Goal: Task Accomplishment & Management: Manage account settings

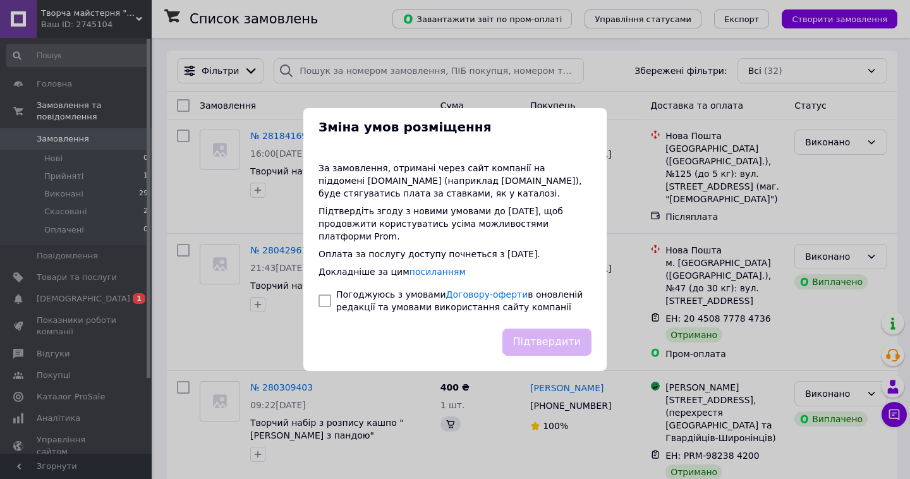
click at [325, 299] on input "checkbox" at bounding box center [324, 300] width 13 height 13
checkbox input "true"
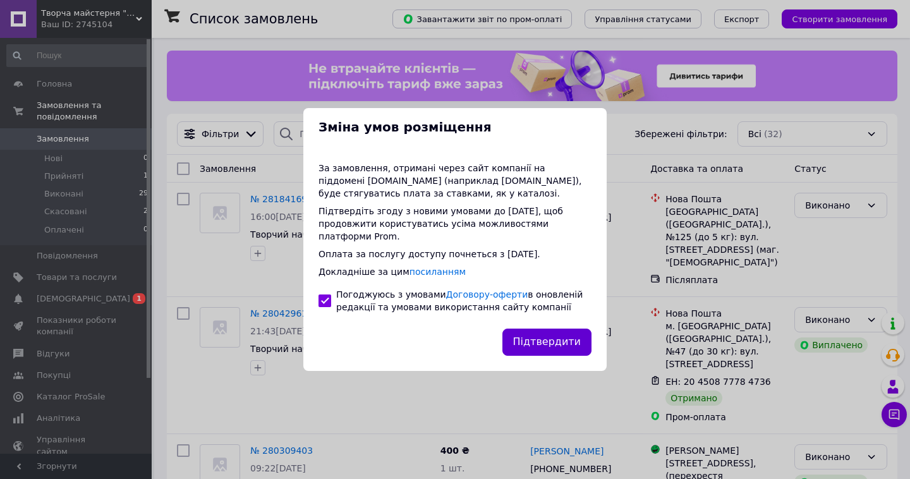
click at [552, 346] on button "Підтвердити" at bounding box center [546, 342] width 89 height 27
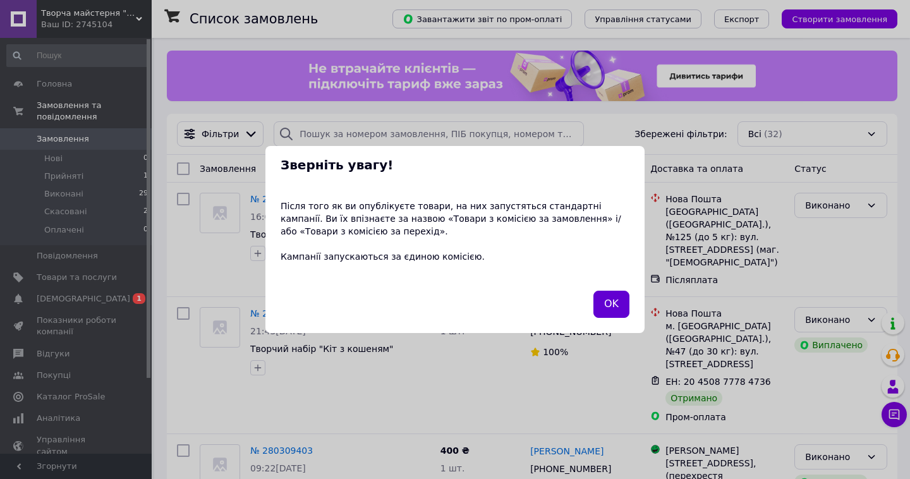
click at [612, 310] on button "OK" at bounding box center [611, 304] width 36 height 27
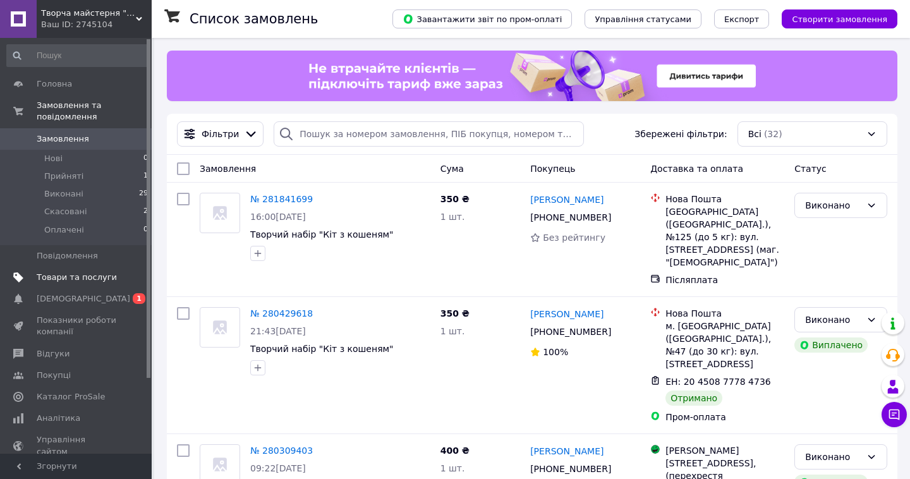
click at [120, 283] on link "Товари та послуги" at bounding box center [77, 277] width 155 height 21
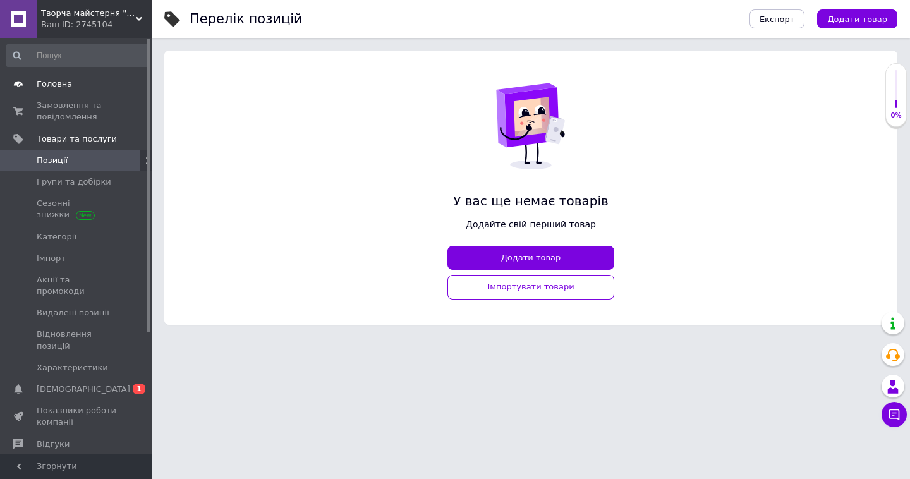
click at [85, 79] on span "Головна" at bounding box center [77, 83] width 80 height 11
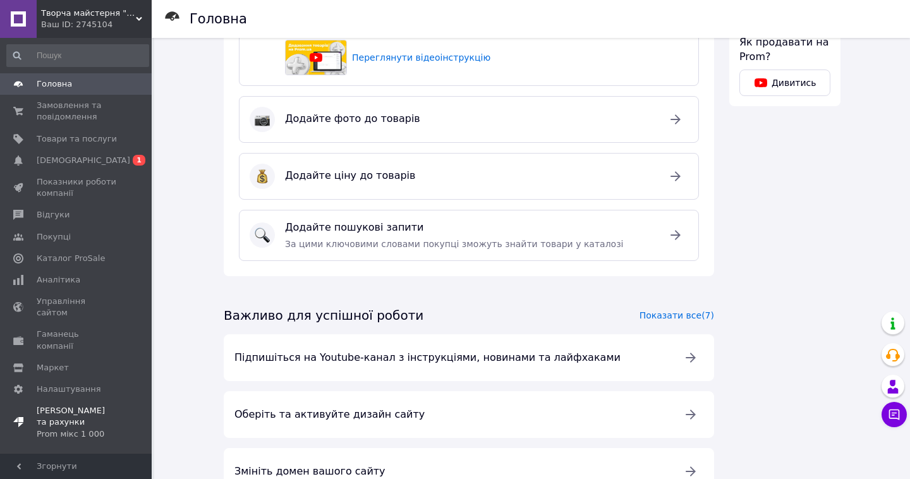
scroll to position [578, 0]
click at [99, 379] on link "Налаштування" at bounding box center [77, 389] width 155 height 21
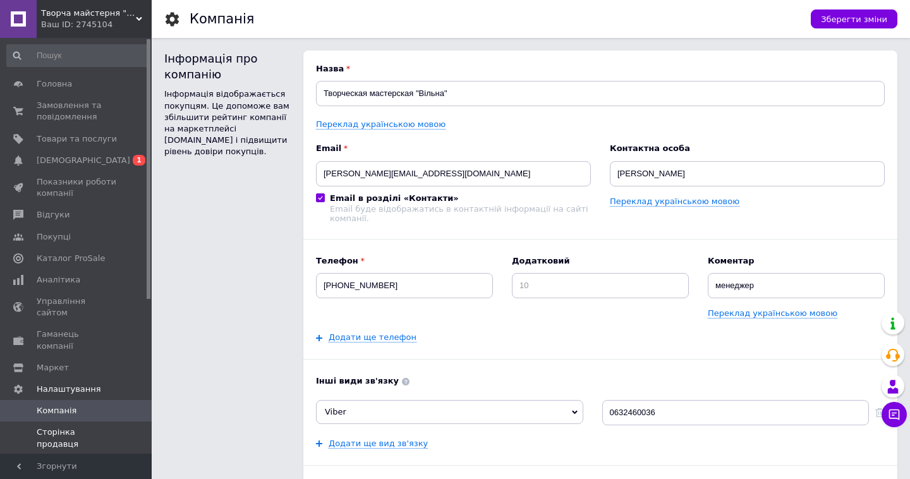
click at [97, 427] on span "Сторінка продавця" at bounding box center [77, 438] width 80 height 23
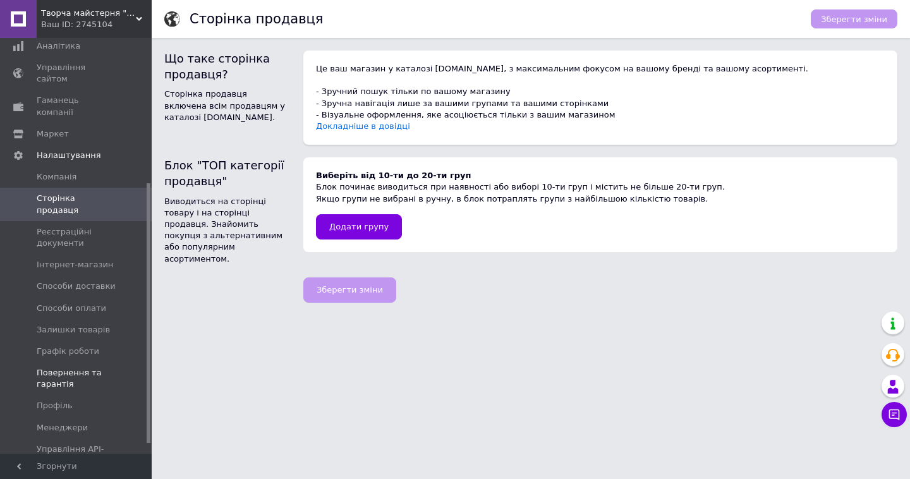
scroll to position [235, 0]
click at [87, 258] on span "Інтернет-магазин" at bounding box center [75, 263] width 76 height 11
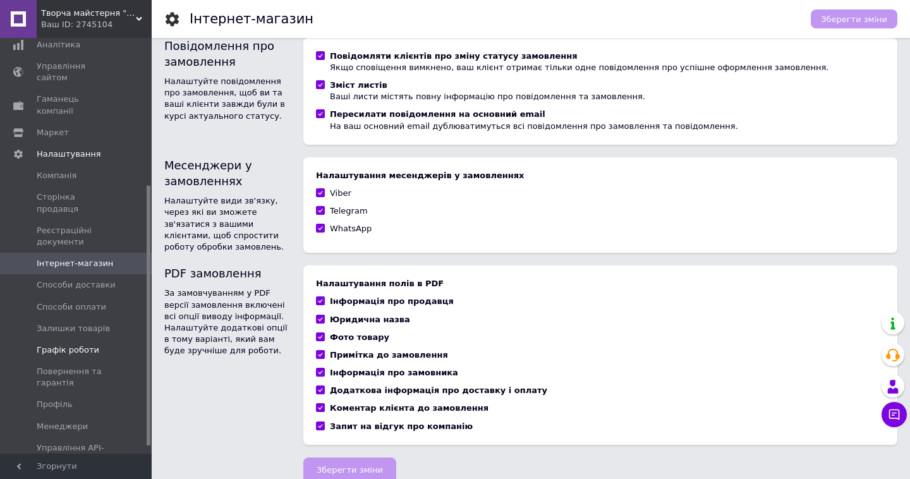
scroll to position [831, 0]
click at [121, 394] on link "Профіль" at bounding box center [77, 404] width 155 height 21
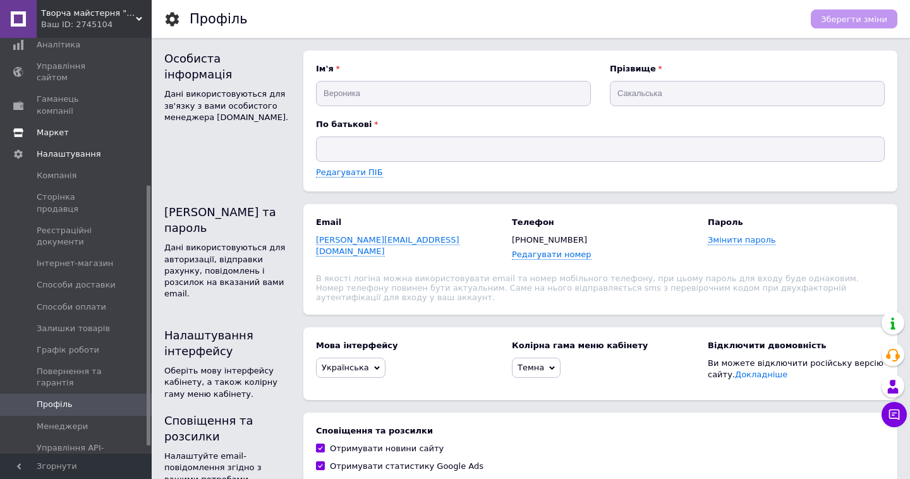
click at [94, 122] on link "Маркет" at bounding box center [77, 132] width 155 height 21
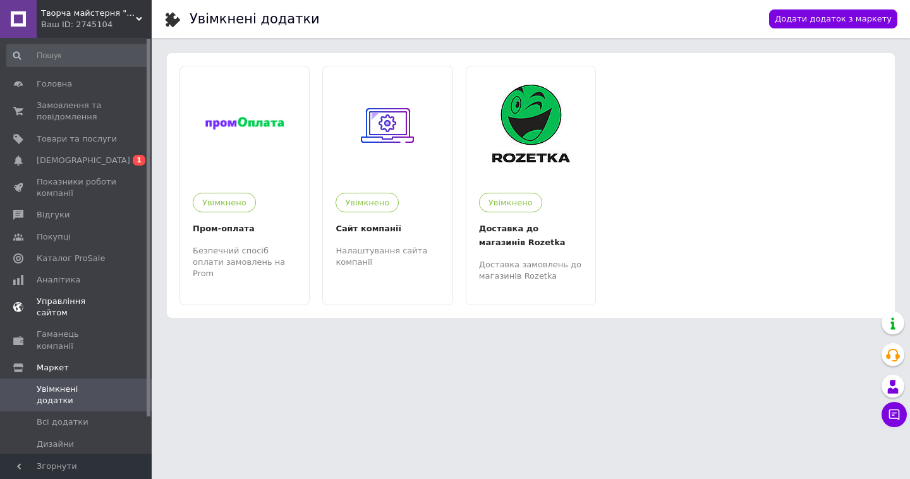
click at [104, 298] on span "Управління сайтом" at bounding box center [77, 307] width 80 height 23
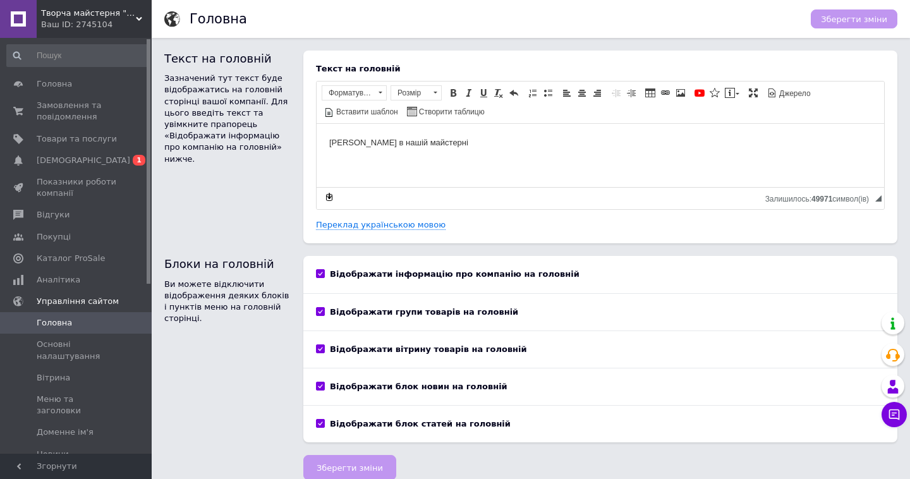
click at [399, 147] on body "[PERSON_NAME] в нашій майстерні" at bounding box center [600, 142] width 542 height 13
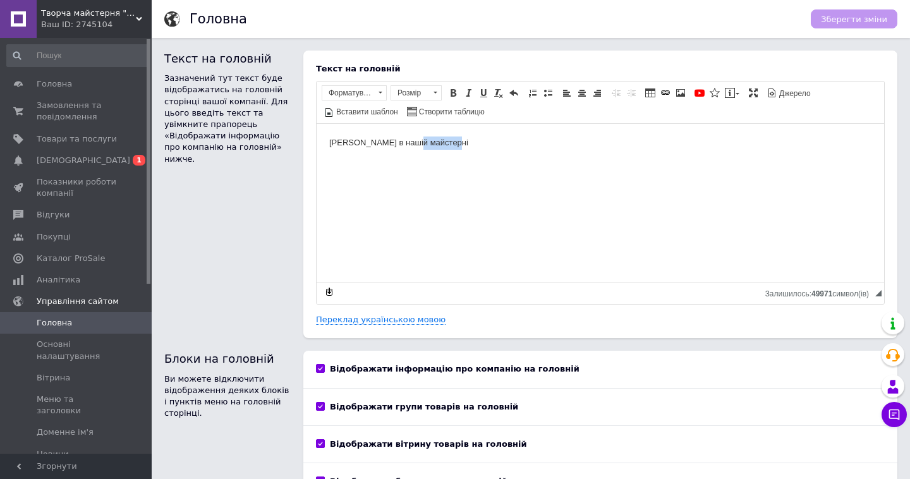
click at [399, 147] on body "[PERSON_NAME] в нашій майстерні" at bounding box center [600, 142] width 542 height 13
click at [399, 145] on body "[PERSON_NAME] в нашій майстерні" at bounding box center [600, 142] width 542 height 13
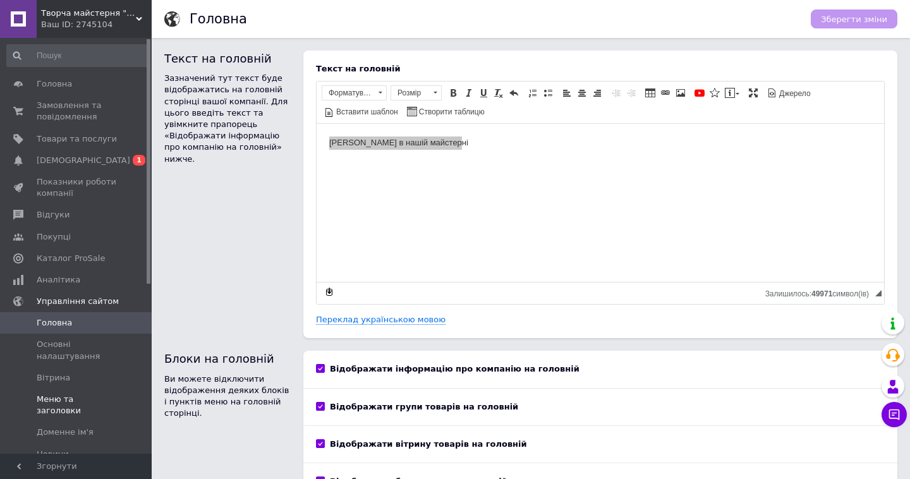
click at [90, 399] on span "Меню та заголовки" at bounding box center [77, 405] width 80 height 23
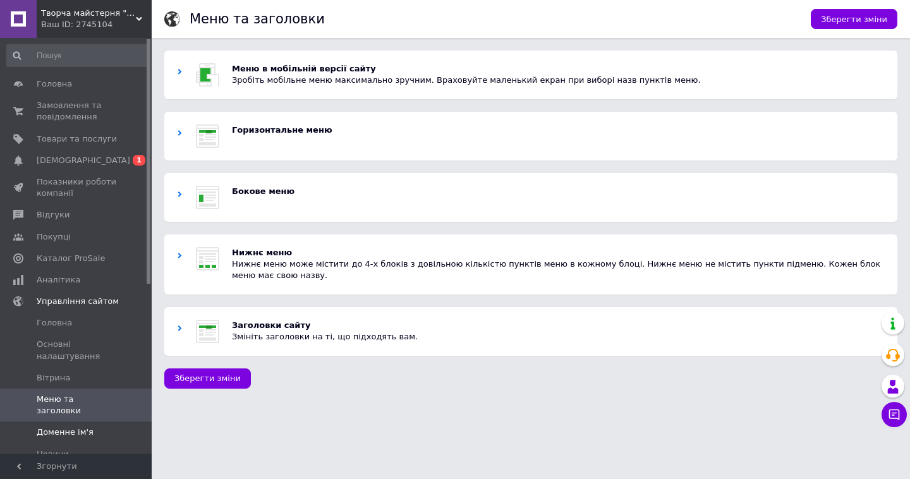
click at [64, 427] on span "Доменне ім'я" at bounding box center [65, 432] width 57 height 11
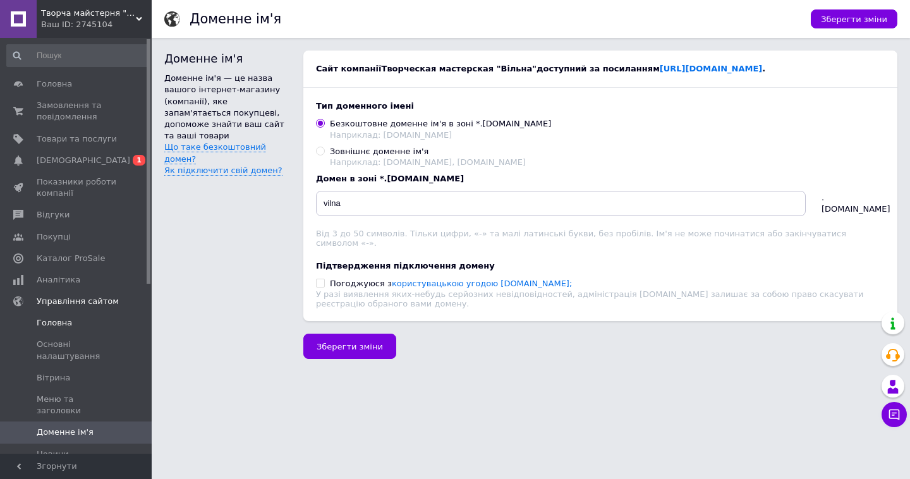
click at [69, 320] on span "Головна" at bounding box center [54, 322] width 35 height 11
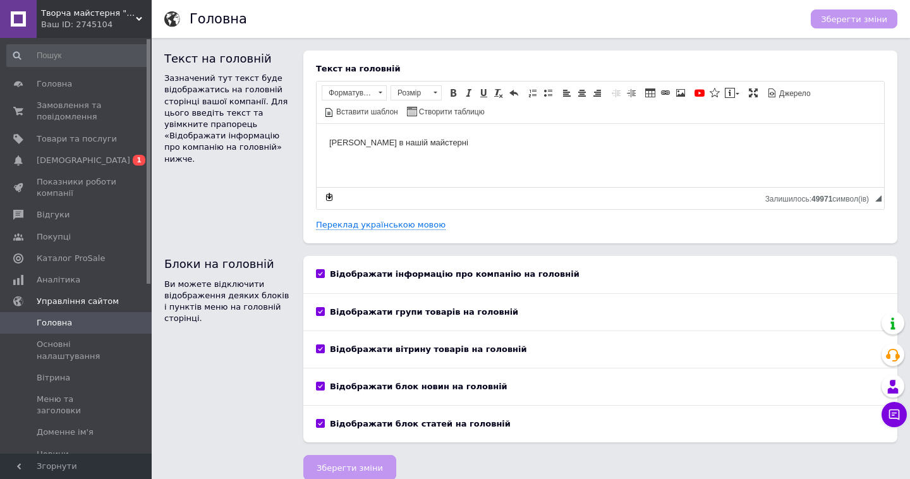
click at [403, 150] on html "[PERSON_NAME] в нашій майстерні" at bounding box center [600, 143] width 567 height 39
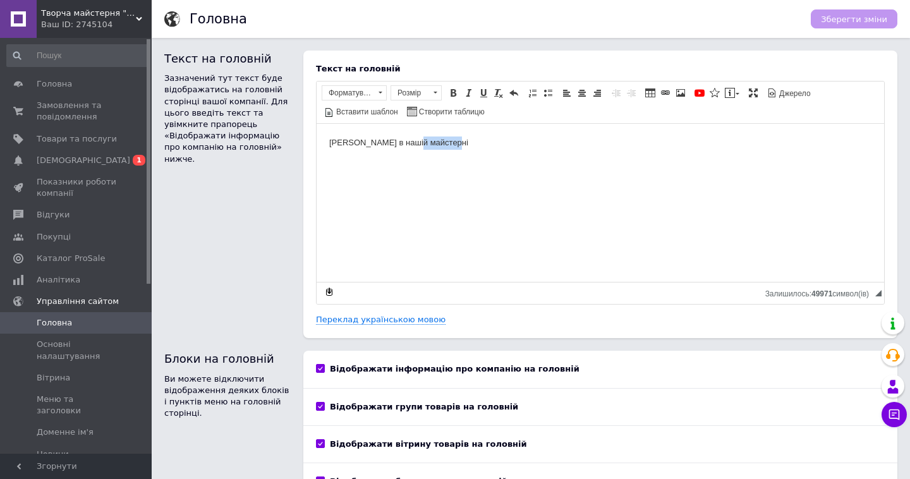
click at [403, 150] on html "[PERSON_NAME] в нашій майстерні" at bounding box center [600, 143] width 567 height 39
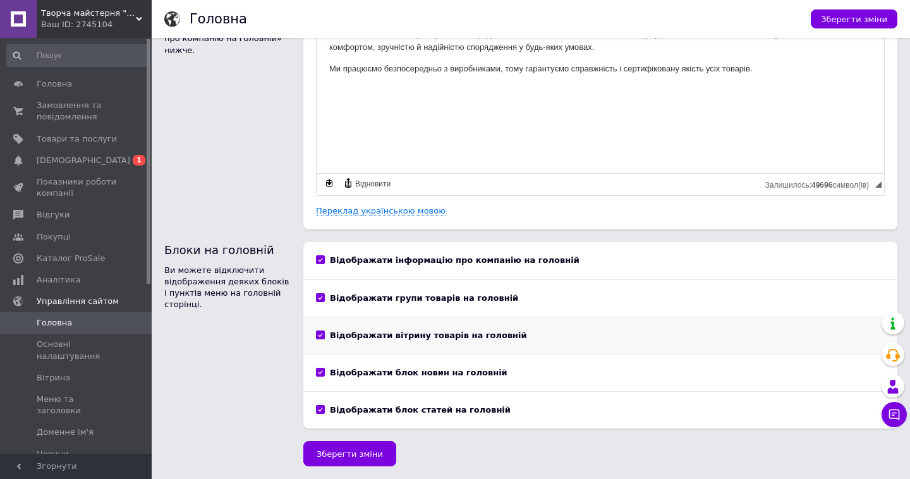
scroll to position [108, 0]
click at [343, 446] on button "Зберегти зміни" at bounding box center [349, 454] width 93 height 25
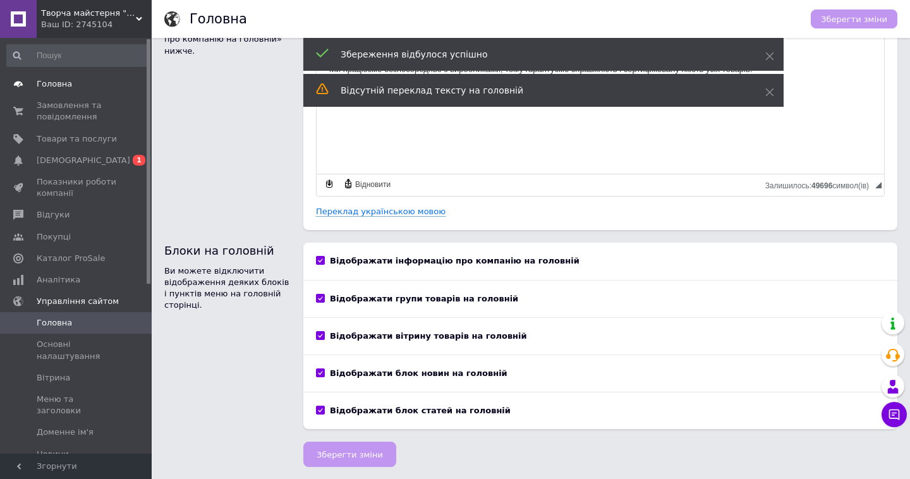
click at [63, 83] on span "Головна" at bounding box center [54, 83] width 35 height 11
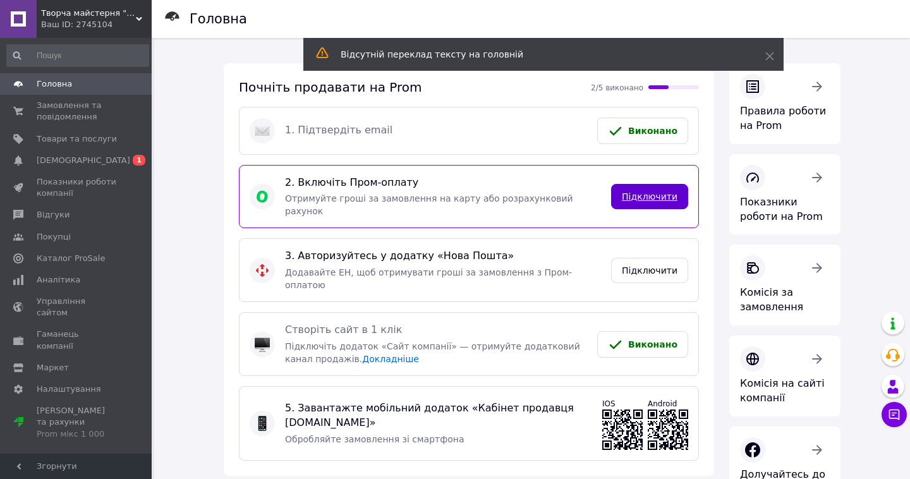
click at [649, 184] on link "Підключити" at bounding box center [649, 196] width 77 height 25
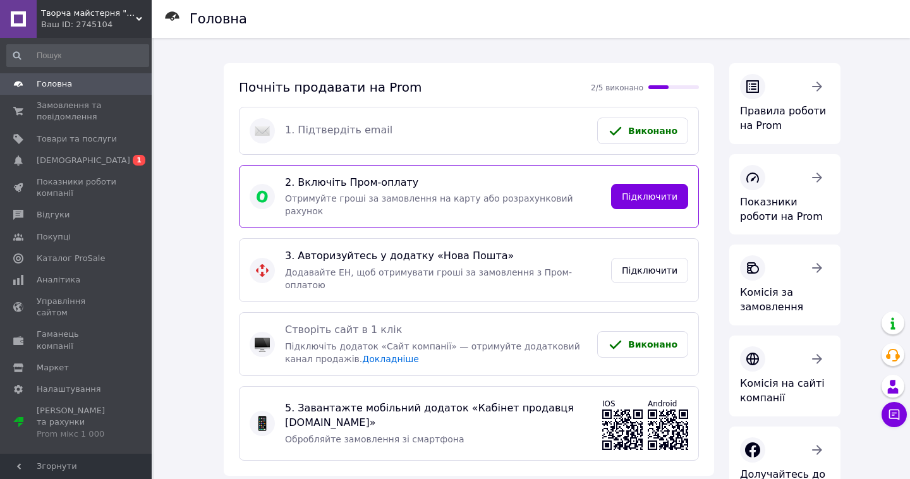
click at [80, 92] on link "Головна" at bounding box center [77, 83] width 155 height 21
click at [104, 26] on div "Ваш ID: 2745104" at bounding box center [96, 24] width 111 height 11
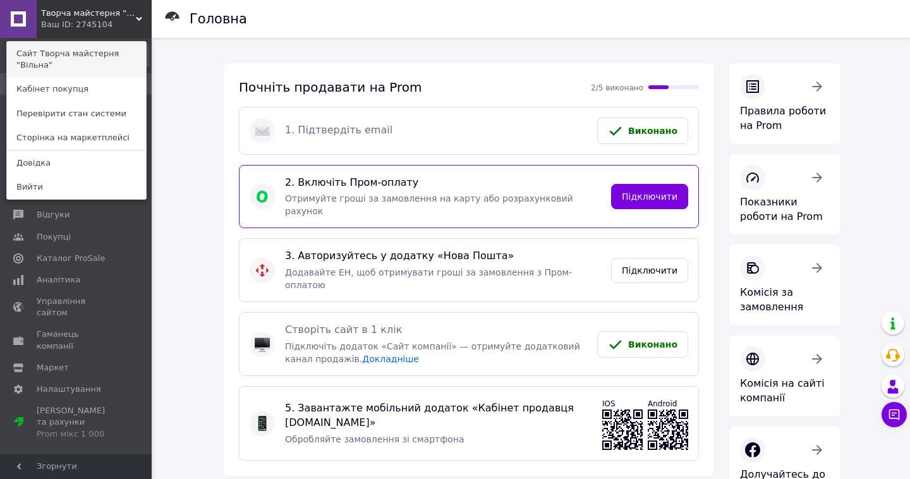
click at [111, 52] on link "Сайт Творча майстерня "Вільна"" at bounding box center [76, 59] width 139 height 35
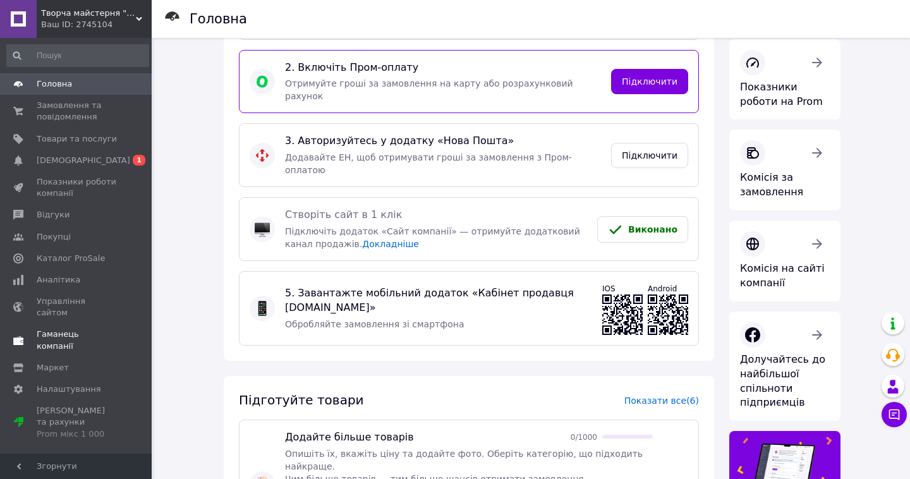
scroll to position [118, 0]
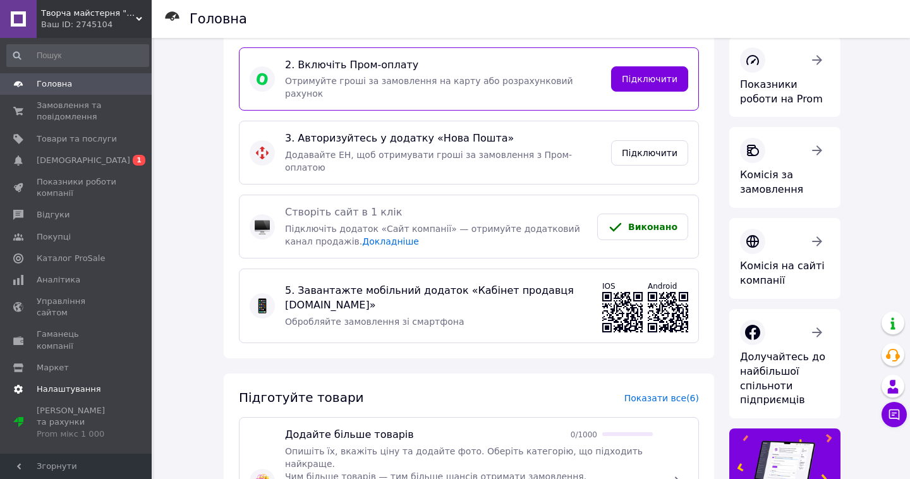
click at [59, 384] on span "Налаштування" at bounding box center [69, 389] width 64 height 11
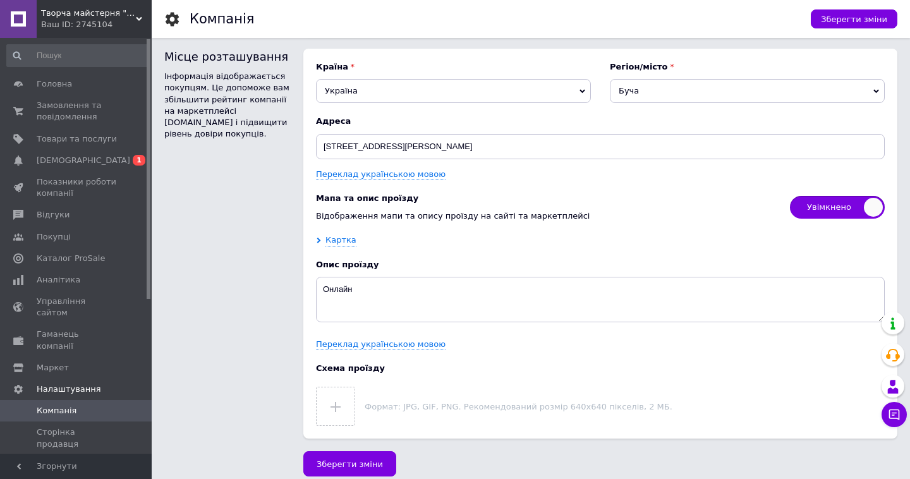
scroll to position [1778, 0]
click at [116, 296] on span "Управління сайтом" at bounding box center [77, 307] width 80 height 23
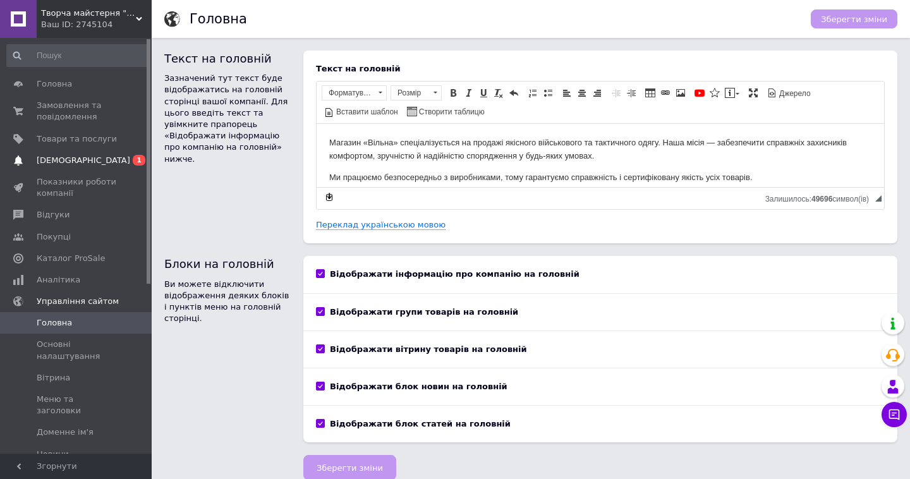
click at [71, 164] on span "[DEMOGRAPHIC_DATA]" at bounding box center [84, 160] width 94 height 11
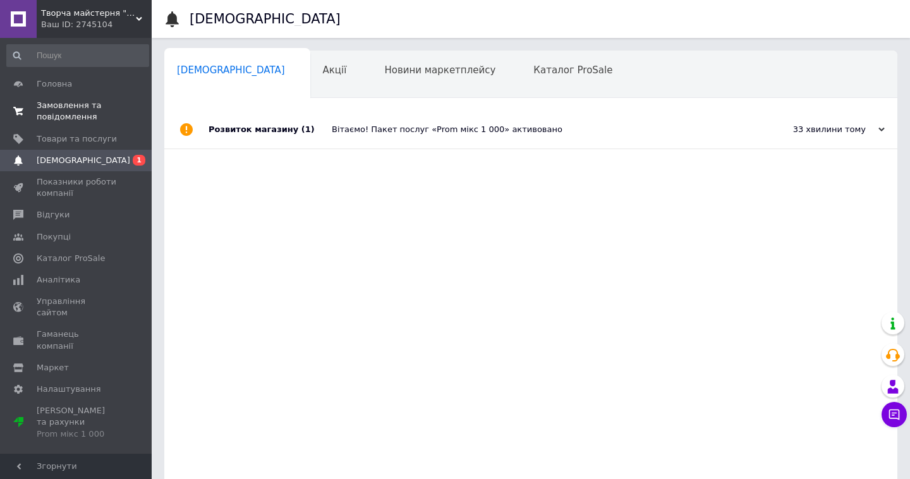
click at [95, 102] on span "Замовлення та повідомлення" at bounding box center [77, 111] width 80 height 23
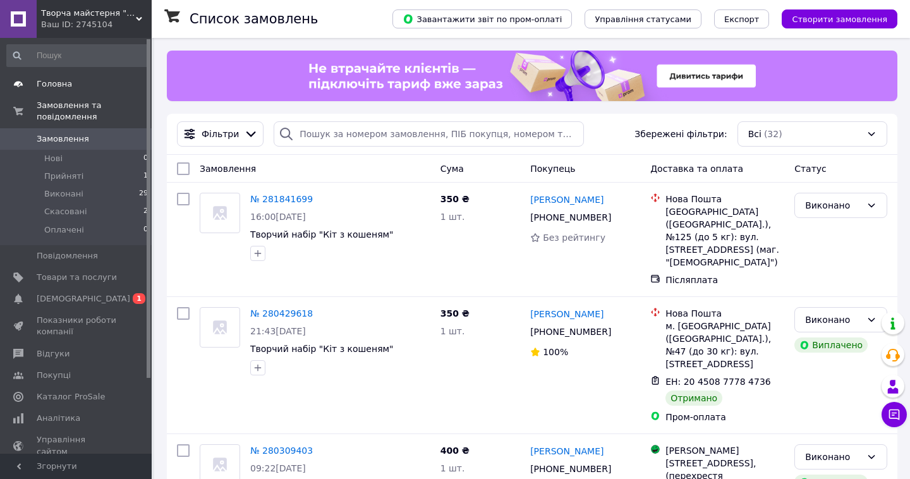
click at [57, 87] on span "Головна" at bounding box center [54, 83] width 35 height 11
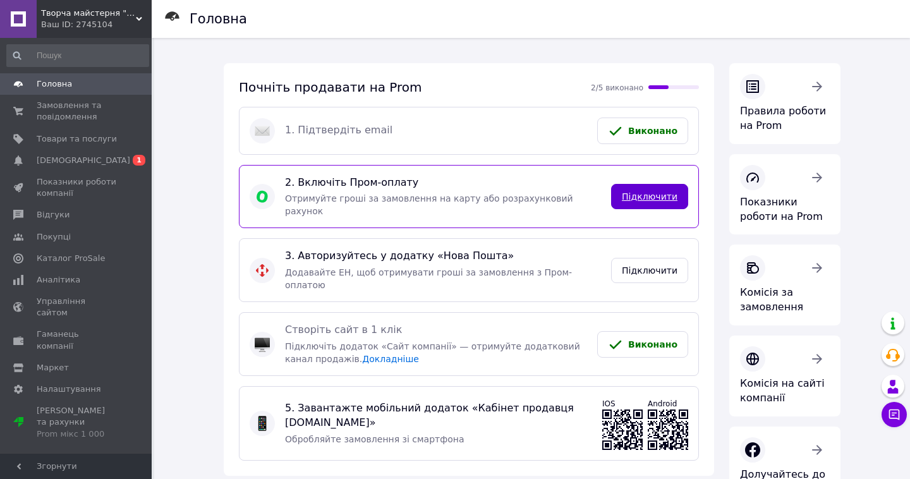
click at [668, 184] on link "Підключити" at bounding box center [649, 196] width 77 height 25
click at [66, 140] on span "Товари та послуги" at bounding box center [77, 138] width 80 height 11
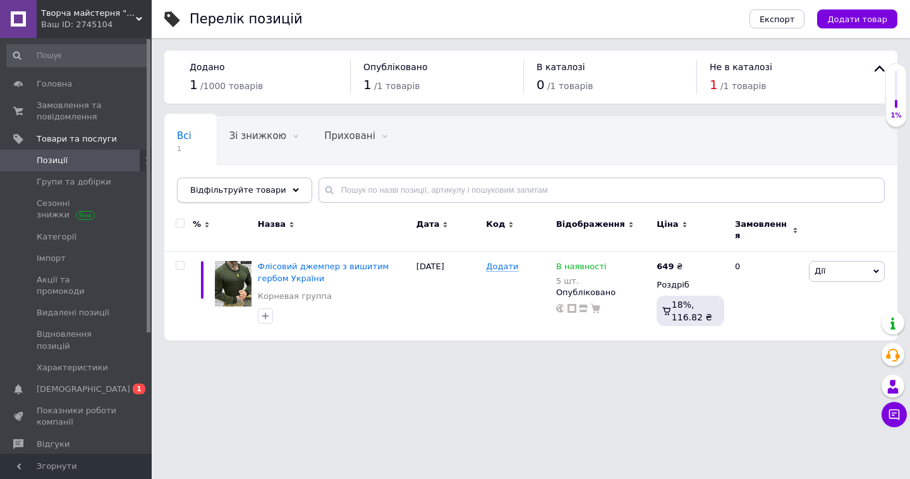
click at [220, 188] on span "Відфільтруйте товари" at bounding box center [238, 189] width 96 height 9
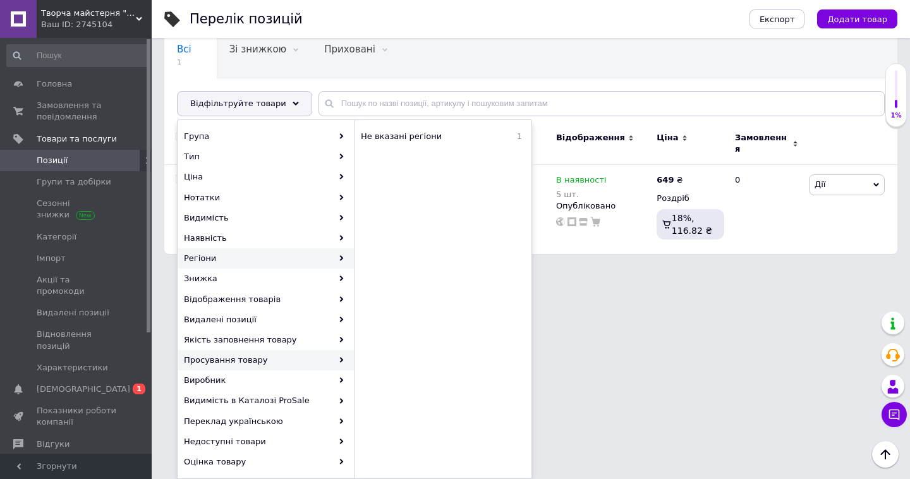
scroll to position [85, 0]
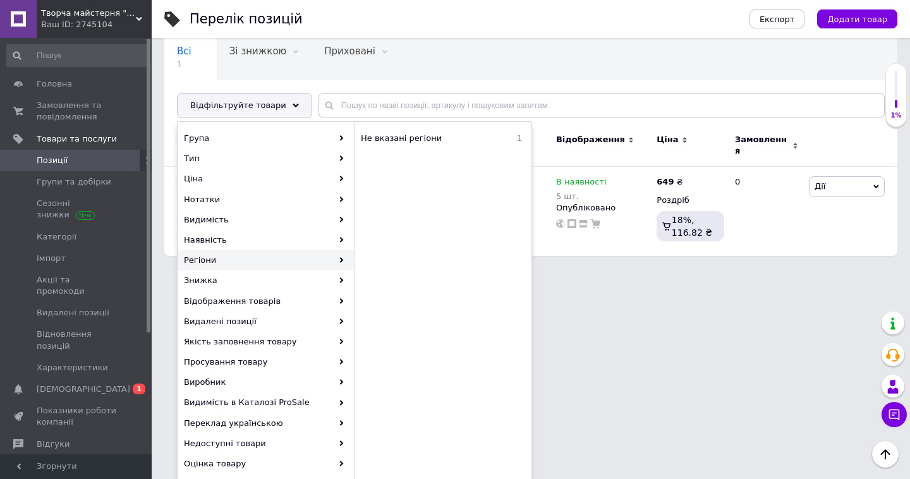
click at [139, 20] on use at bounding box center [139, 19] width 6 height 4
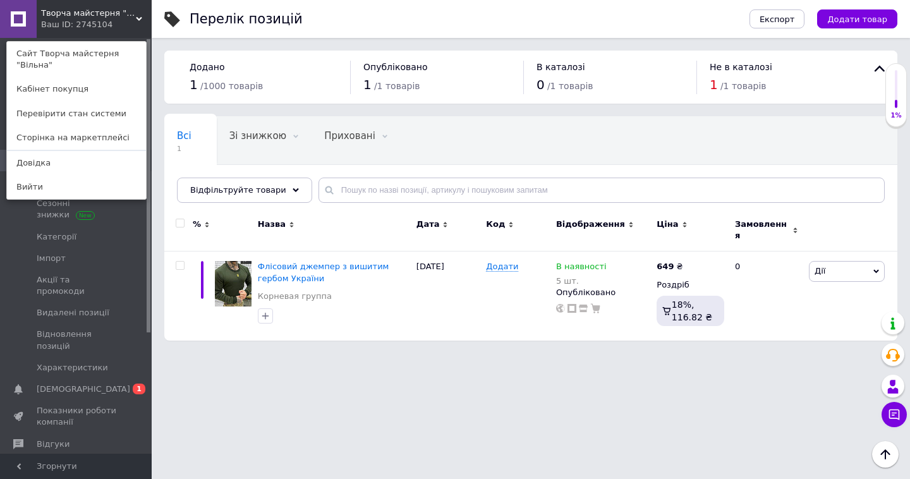
scroll to position [0, 0]
click at [89, 112] on link "Перевірити стан системи" at bounding box center [76, 114] width 139 height 24
